Goal: Check status

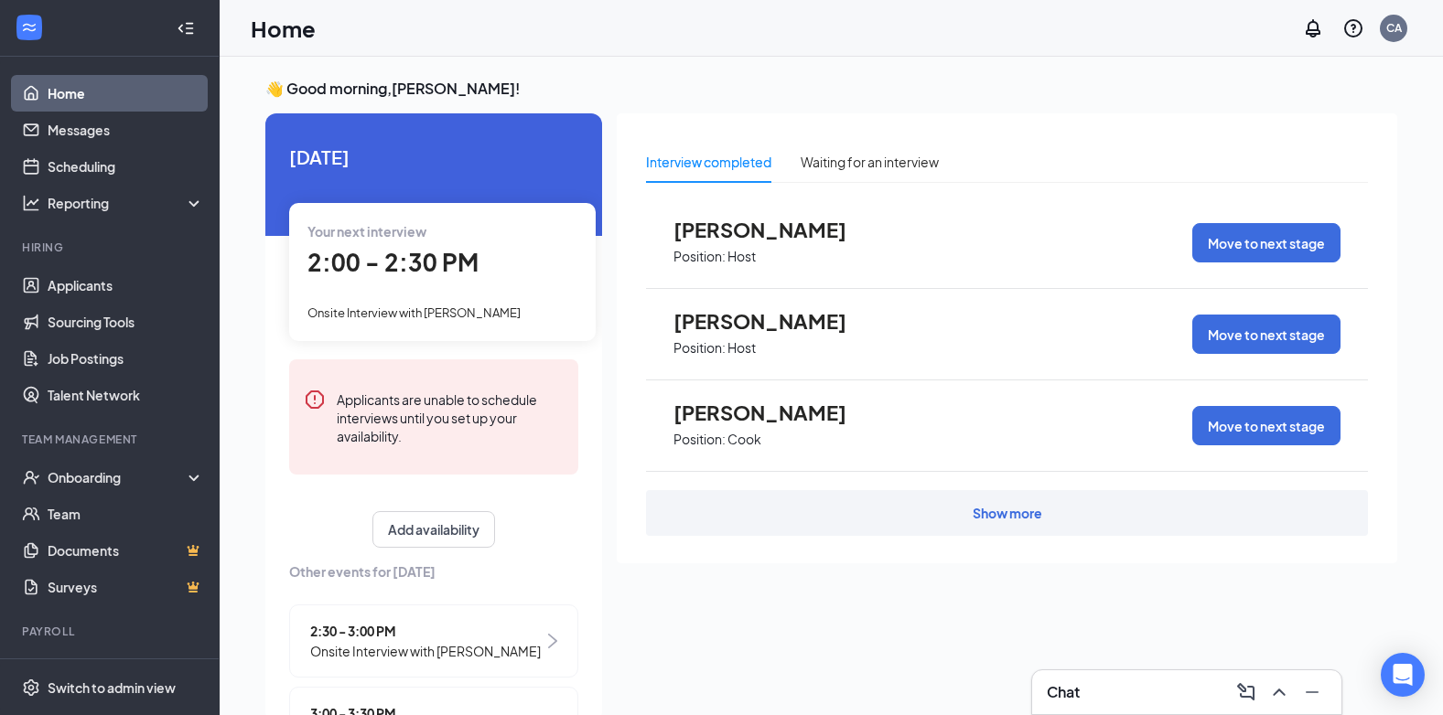
scroll to position [7, 0]
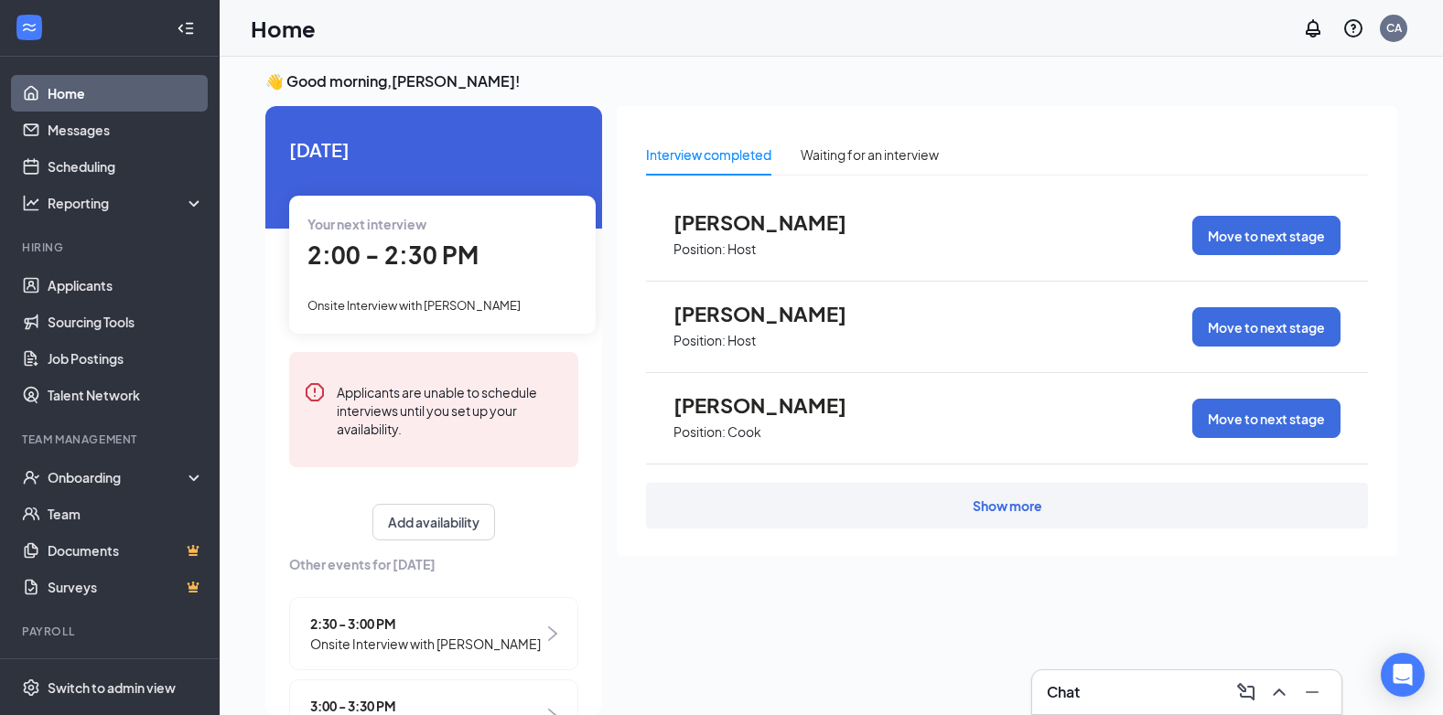
click at [147, 75] on link "Home" at bounding box center [126, 93] width 156 height 37
click at [154, 97] on link "Home" at bounding box center [126, 93] width 156 height 37
click at [103, 288] on link "Applicants" at bounding box center [126, 285] width 156 height 37
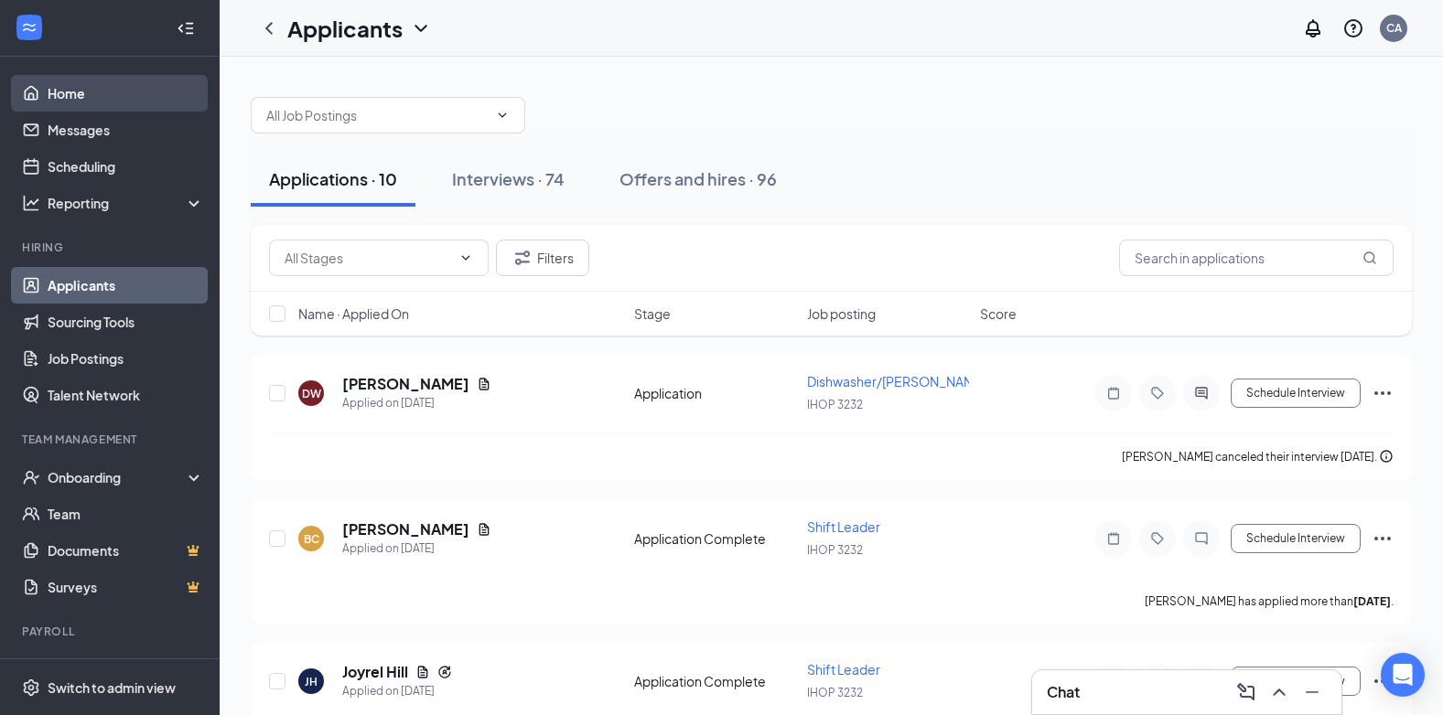
click at [109, 94] on link "Home" at bounding box center [126, 93] width 156 height 37
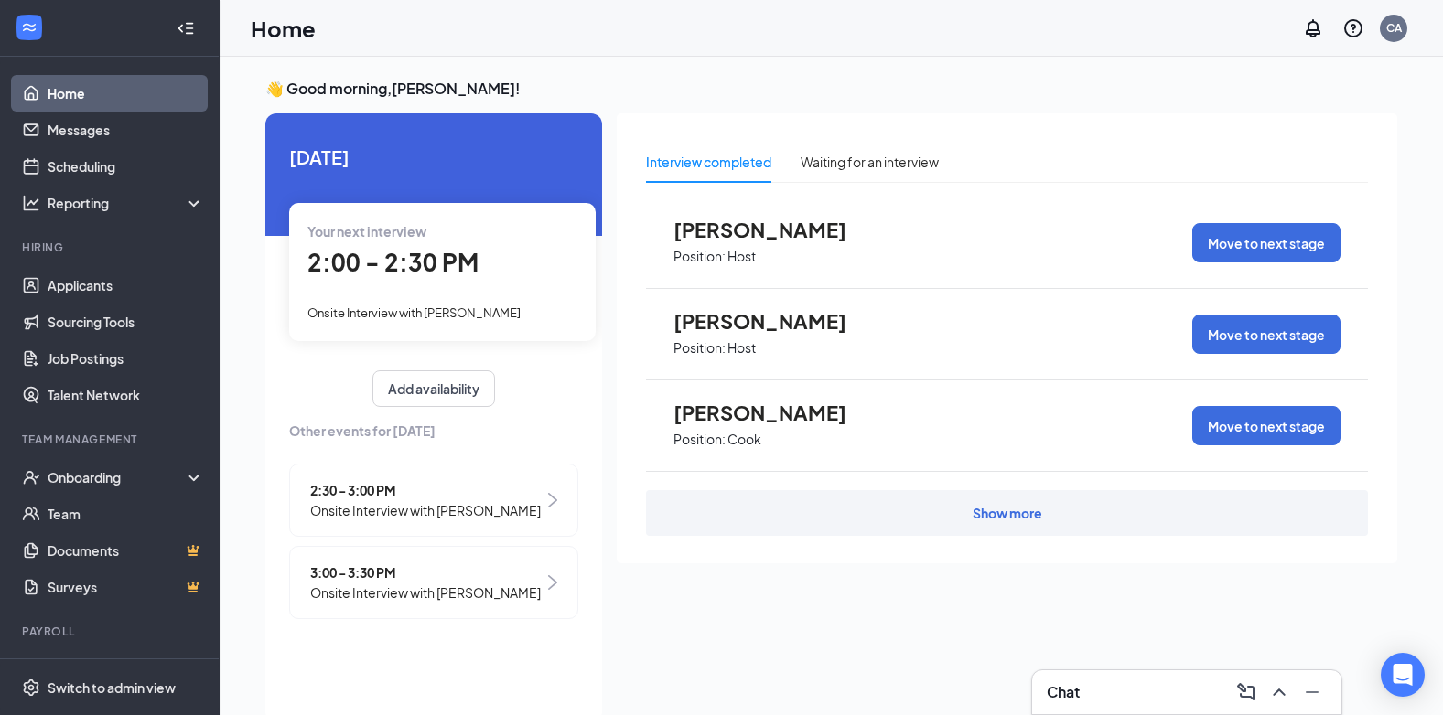
click at [481, 325] on div "Your next interview 2:00 - 2:30 PM Onsite Interview with [PERSON_NAME]" at bounding box center [442, 271] width 306 height 137
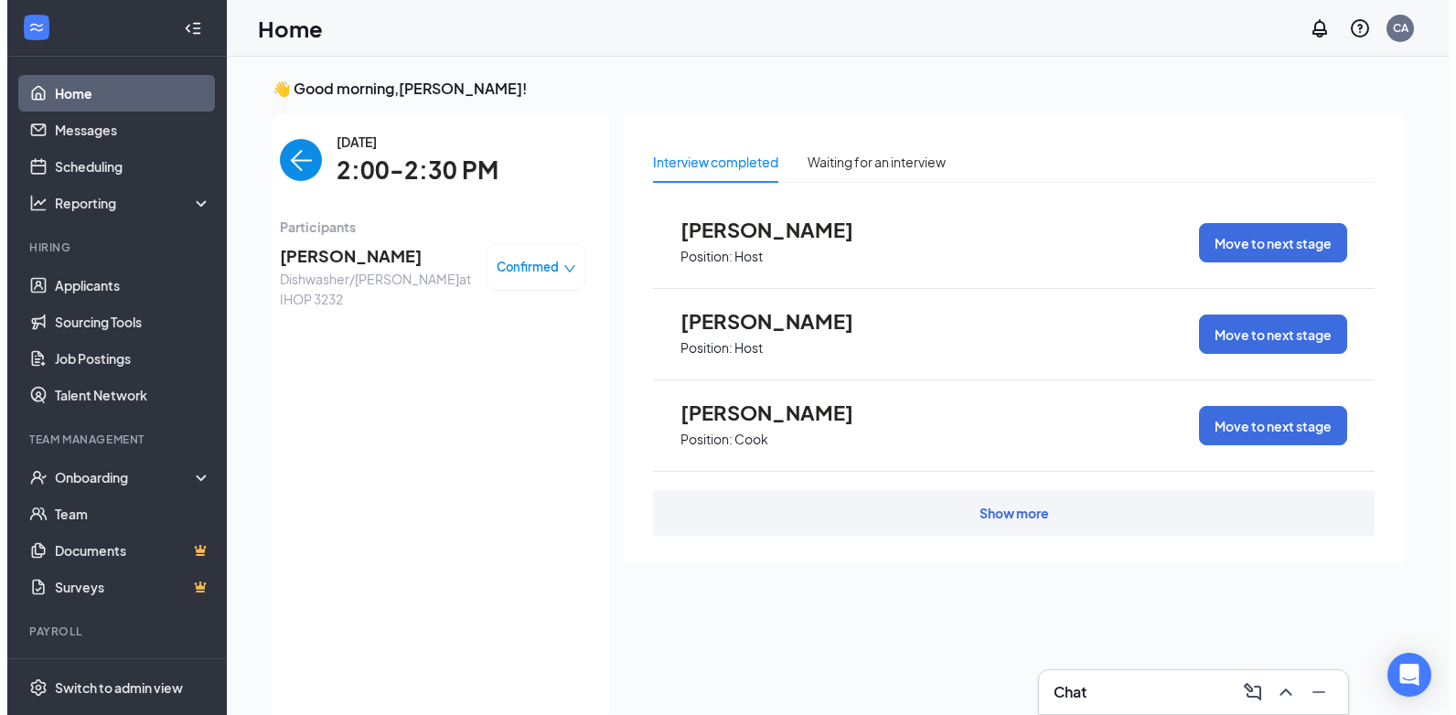
scroll to position [7, 0]
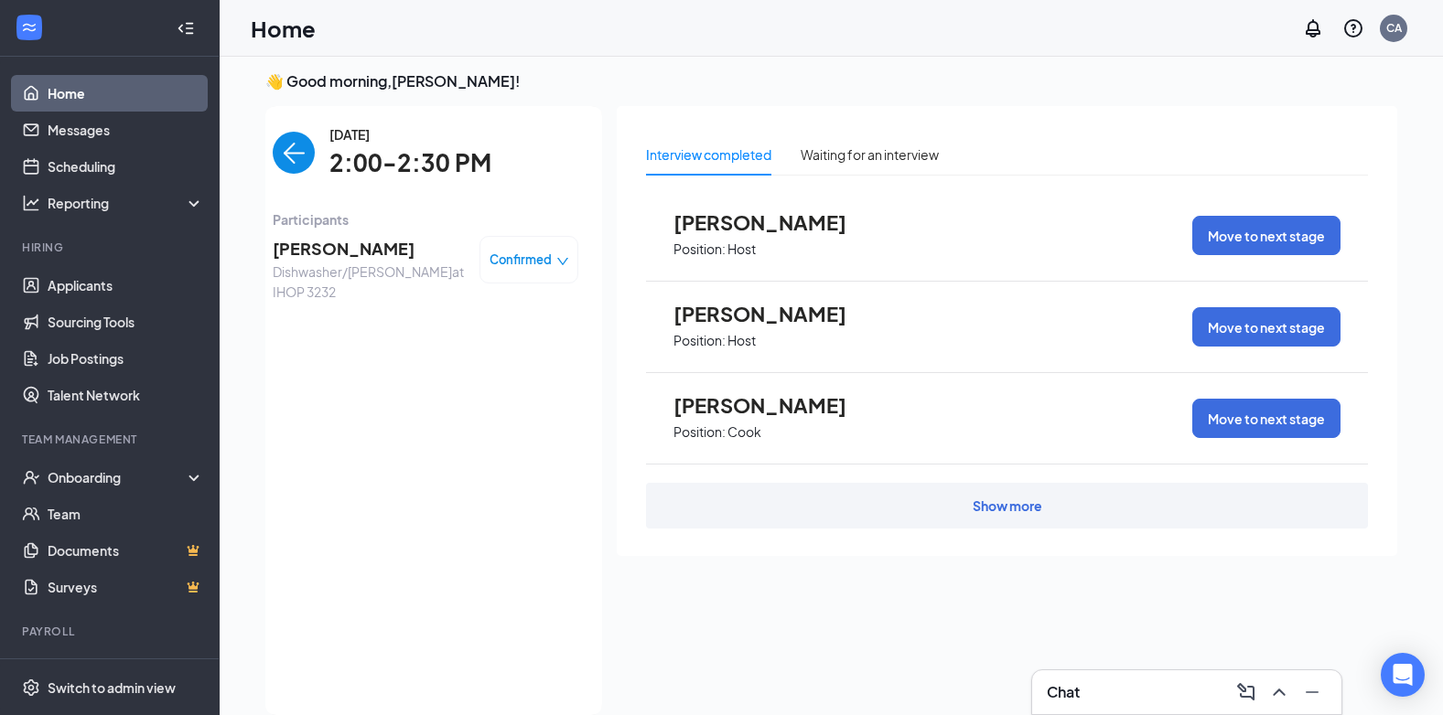
click at [325, 253] on span "[PERSON_NAME]" at bounding box center [369, 249] width 192 height 26
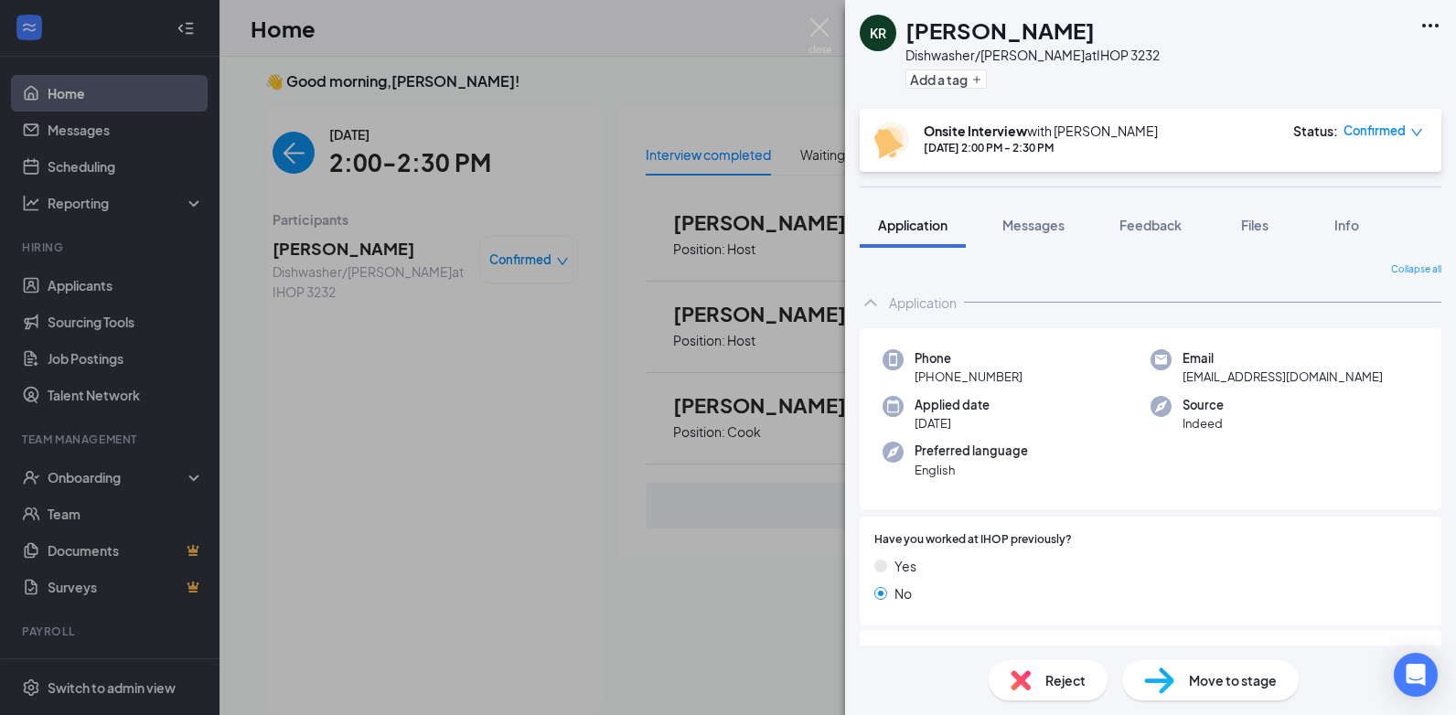
click at [459, 448] on div "KR [PERSON_NAME] Dishwasher/[PERSON_NAME] at IHOP 3232 Add a tag Onsite Intervi…" at bounding box center [728, 357] width 1456 height 715
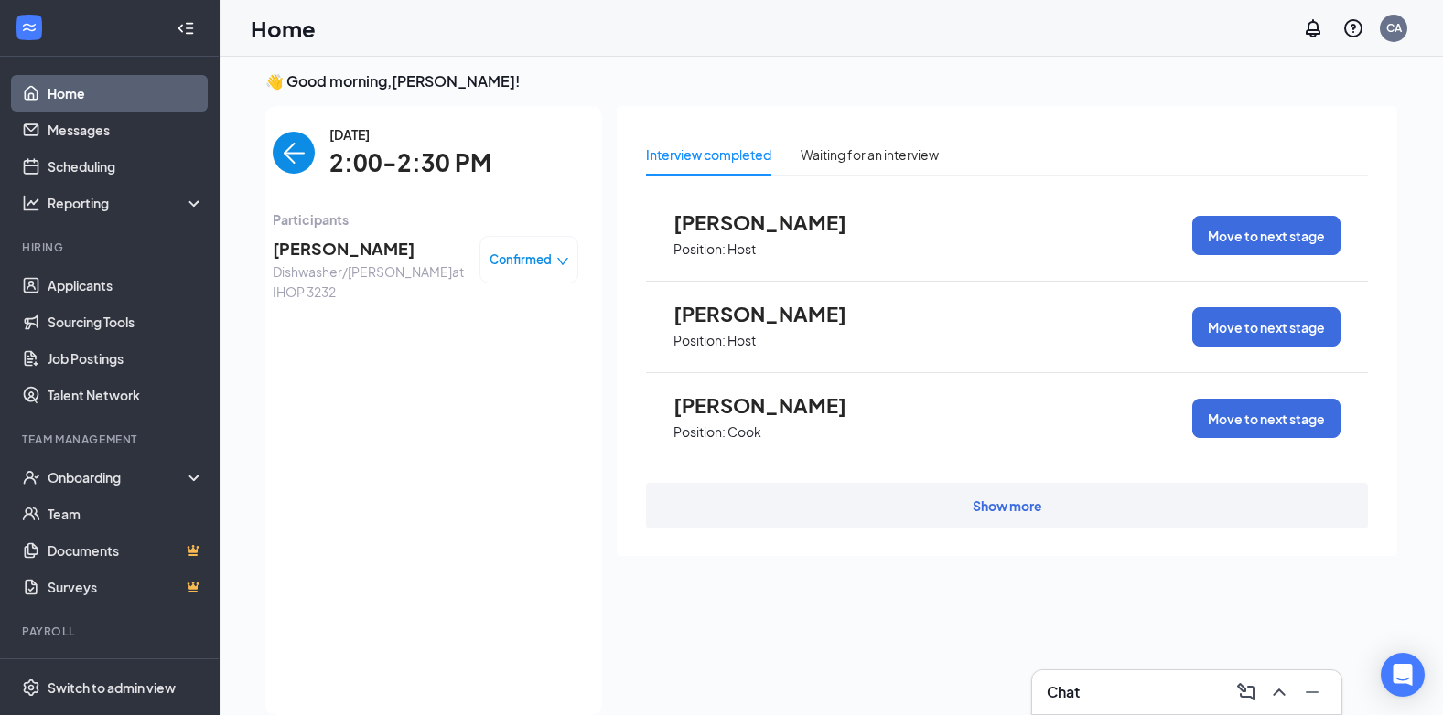
click at [308, 150] on img "back-button" at bounding box center [294, 153] width 42 height 42
